Goal: Transaction & Acquisition: Purchase product/service

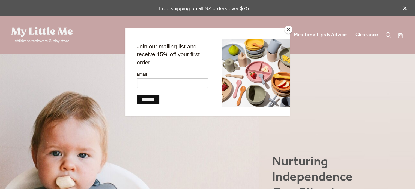
click at [288, 29] on button "Close" at bounding box center [288, 30] width 8 height 8
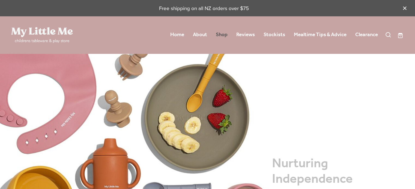
click at [226, 36] on link "Shop" at bounding box center [222, 35] width 12 height 10
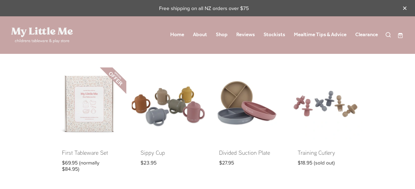
click at [156, 116] on link at bounding box center [168, 124] width 73 height 113
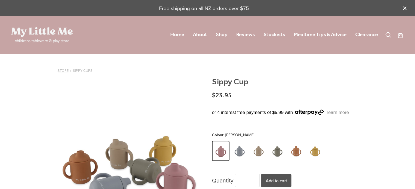
click at [63, 71] on link "Store" at bounding box center [63, 70] width 11 height 5
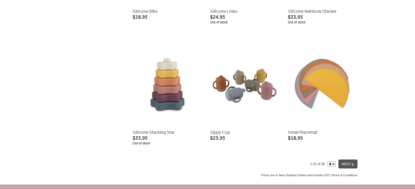
scroll to position [807, 0]
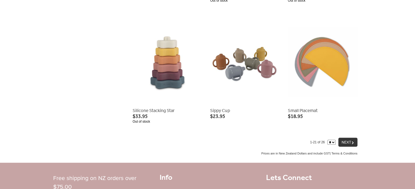
click at [350, 144] on div "NEXT G" at bounding box center [347, 142] width 19 height 9
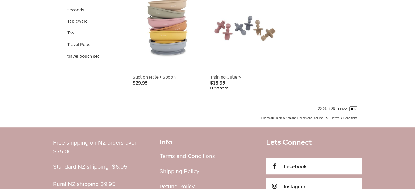
scroll to position [237, 0]
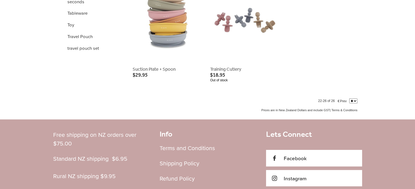
click at [338, 99] on span "f" at bounding box center [338, 101] width 4 height 6
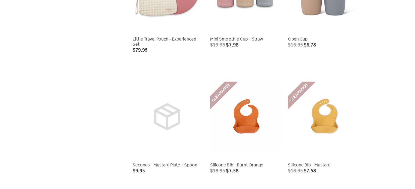
scroll to position [523, 0]
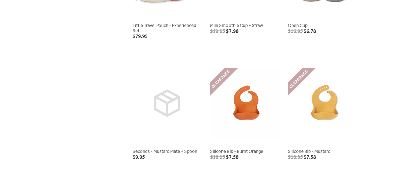
click at [165, 111] on link at bounding box center [167, 111] width 70 height 105
